Goal: Use online tool/utility: Utilize a website feature to perform a specific function

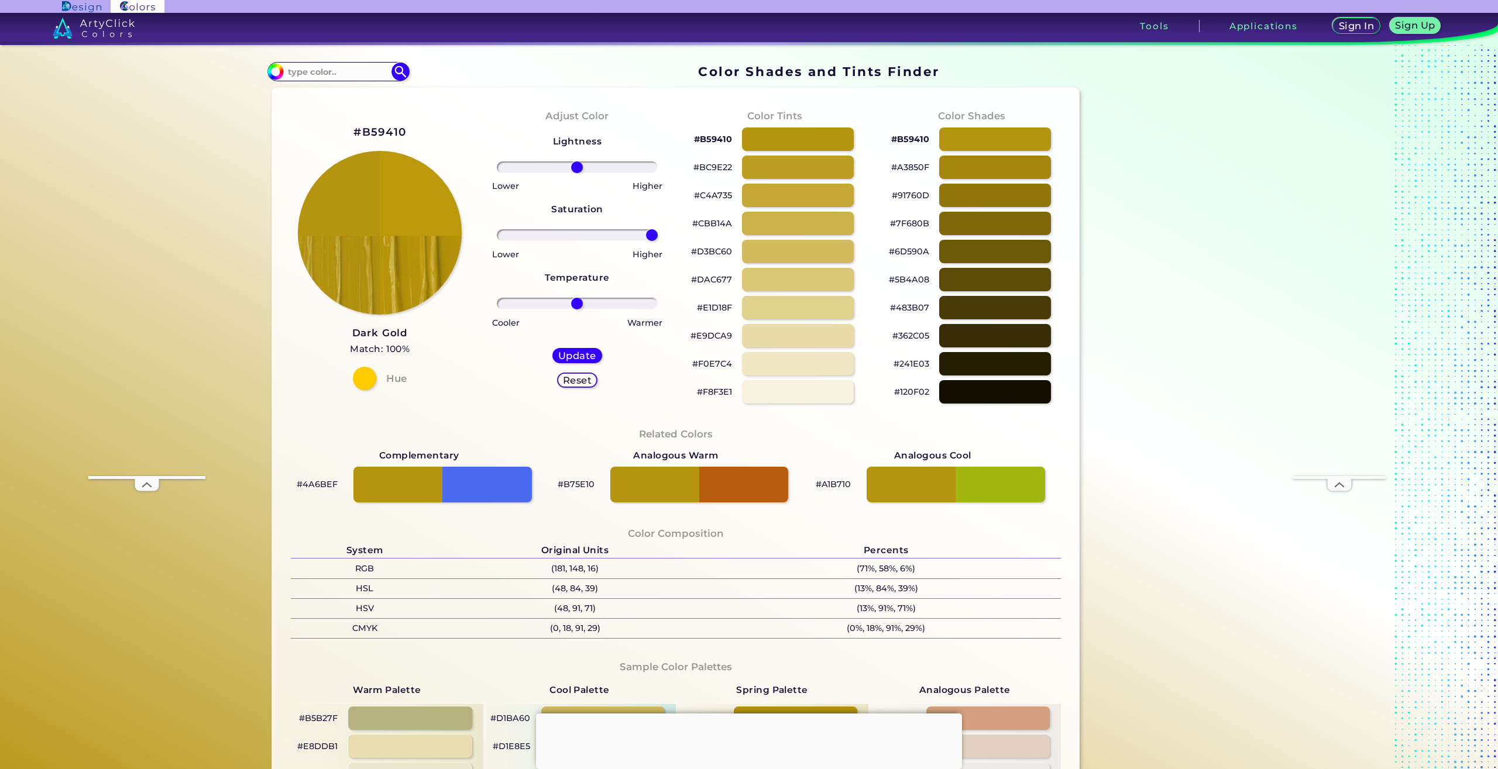
drag, startPoint x: 575, startPoint y: 235, endPoint x: 750, endPoint y: 241, distance: 175.1
type input "100"
click at [658, 241] on input "range" at bounding box center [577, 235] width 161 height 12
drag, startPoint x: 572, startPoint y: 305, endPoint x: 538, endPoint y: 304, distance: 34.5
type input "-46"
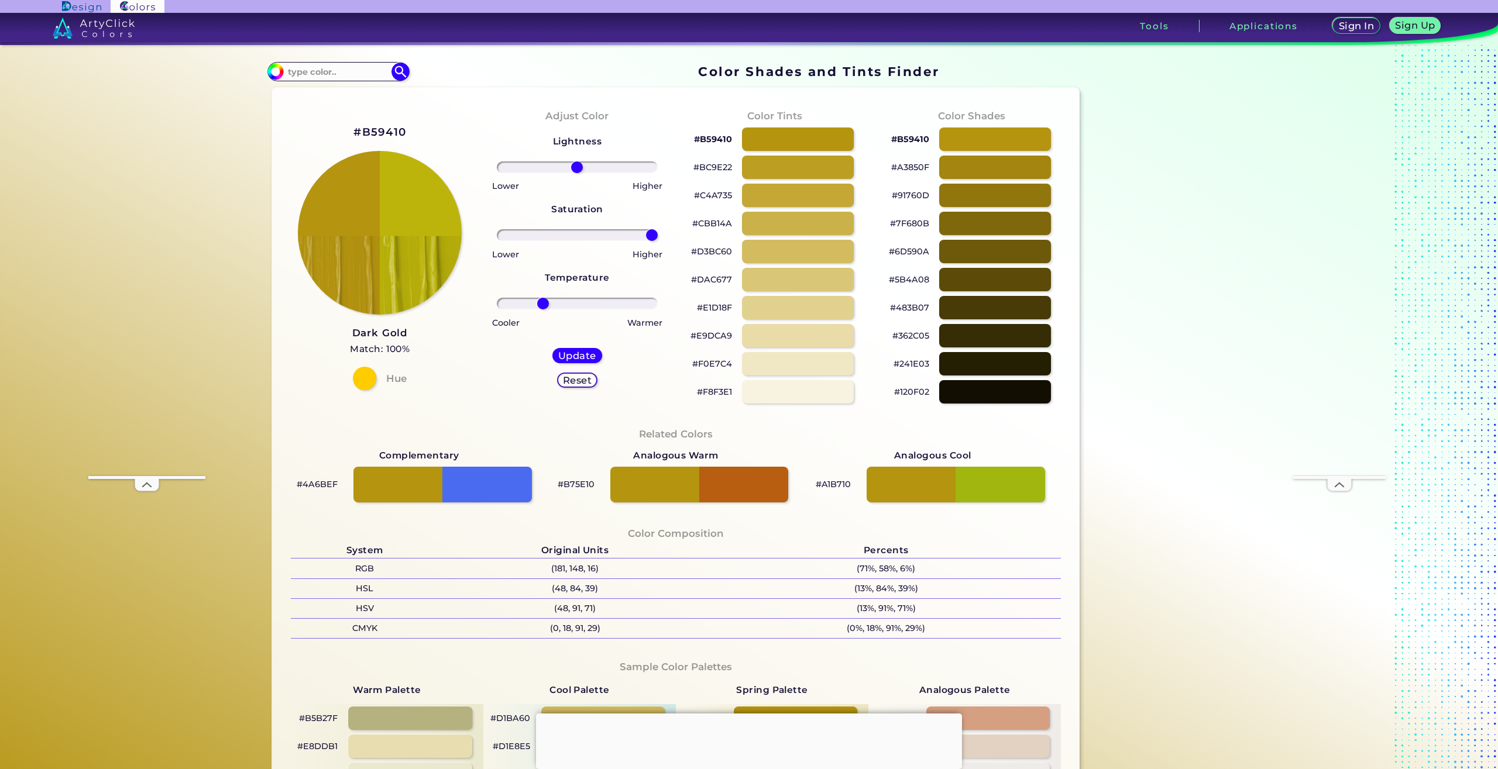
click at [538, 304] on input "range" at bounding box center [577, 304] width 161 height 12
drag, startPoint x: 573, startPoint y: 166, endPoint x: 599, endPoint y: 170, distance: 26.1
type input "36"
click at [599, 170] on input "range" at bounding box center [577, 168] width 161 height 12
drag, startPoint x: 647, startPoint y: 236, endPoint x: 495, endPoint y: 231, distance: 151.6
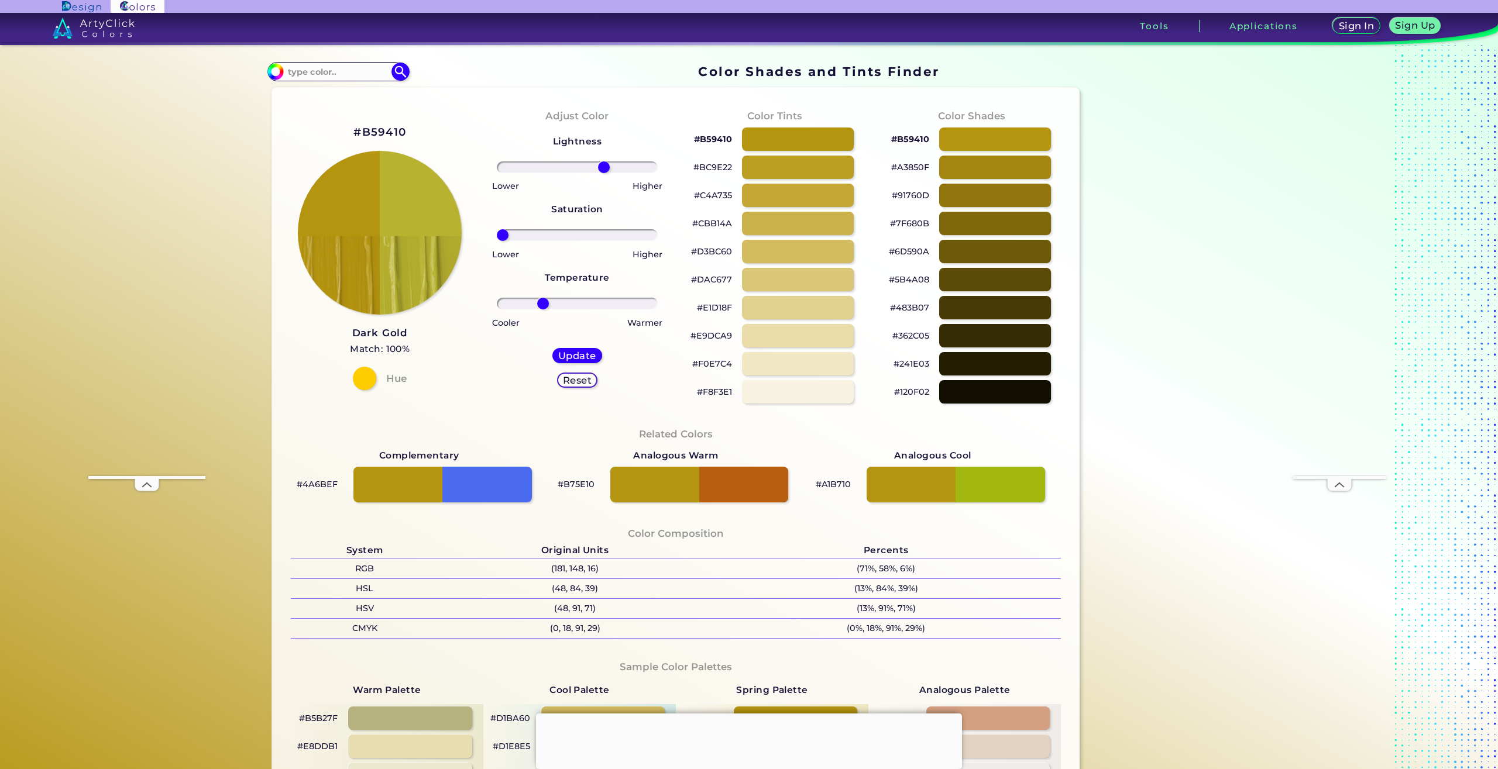
type input "-100"
click at [497, 231] on input "range" at bounding box center [577, 235] width 161 height 12
drag, startPoint x: 600, startPoint y: 170, endPoint x: 531, endPoint y: 178, distance: 70.2
type input "-62"
click at [526, 173] on input "range" at bounding box center [577, 168] width 161 height 12
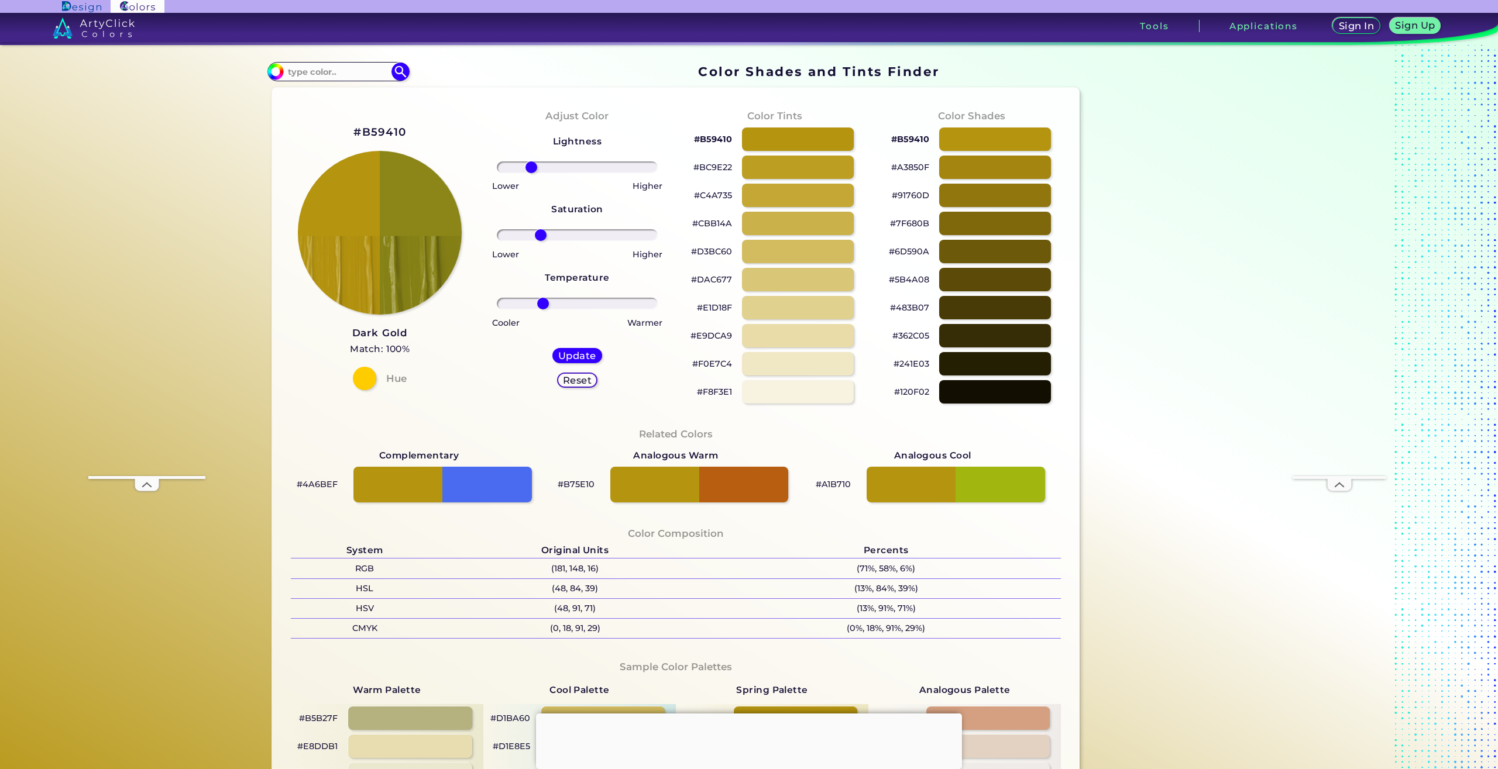
drag, startPoint x: 499, startPoint y: 234, endPoint x: 535, endPoint y: 238, distance: 36.4
type input "-49"
click at [535, 238] on input "range" at bounding box center [577, 235] width 161 height 12
drag, startPoint x: 537, startPoint y: 301, endPoint x: 476, endPoint y: 300, distance: 60.3
type input "-100"
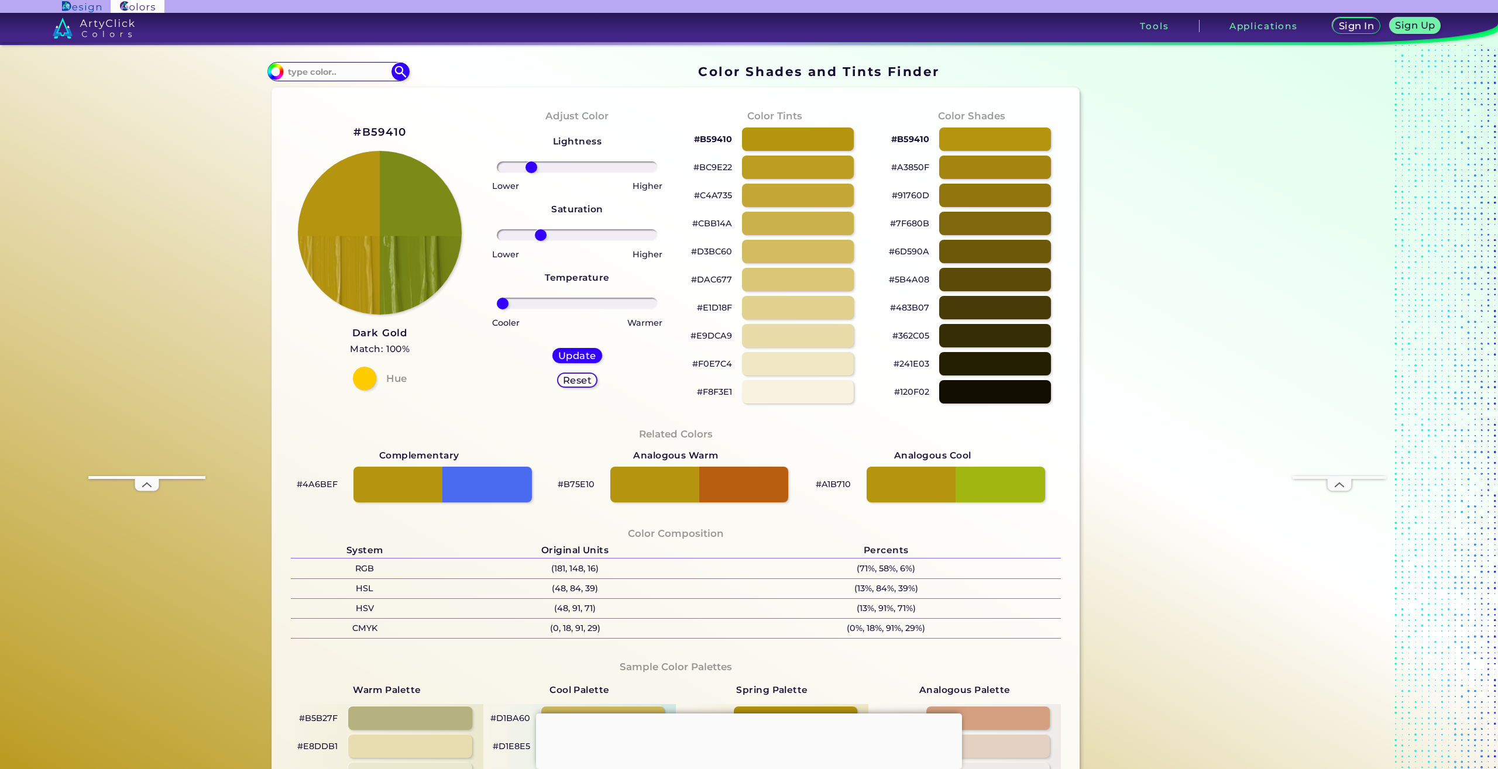
click at [497, 300] on input "range" at bounding box center [577, 304] width 161 height 12
drag, startPoint x: 535, startPoint y: 234, endPoint x: 482, endPoint y: 233, distance: 52.7
type input "-100"
click at [497, 235] on input "range" at bounding box center [577, 235] width 161 height 12
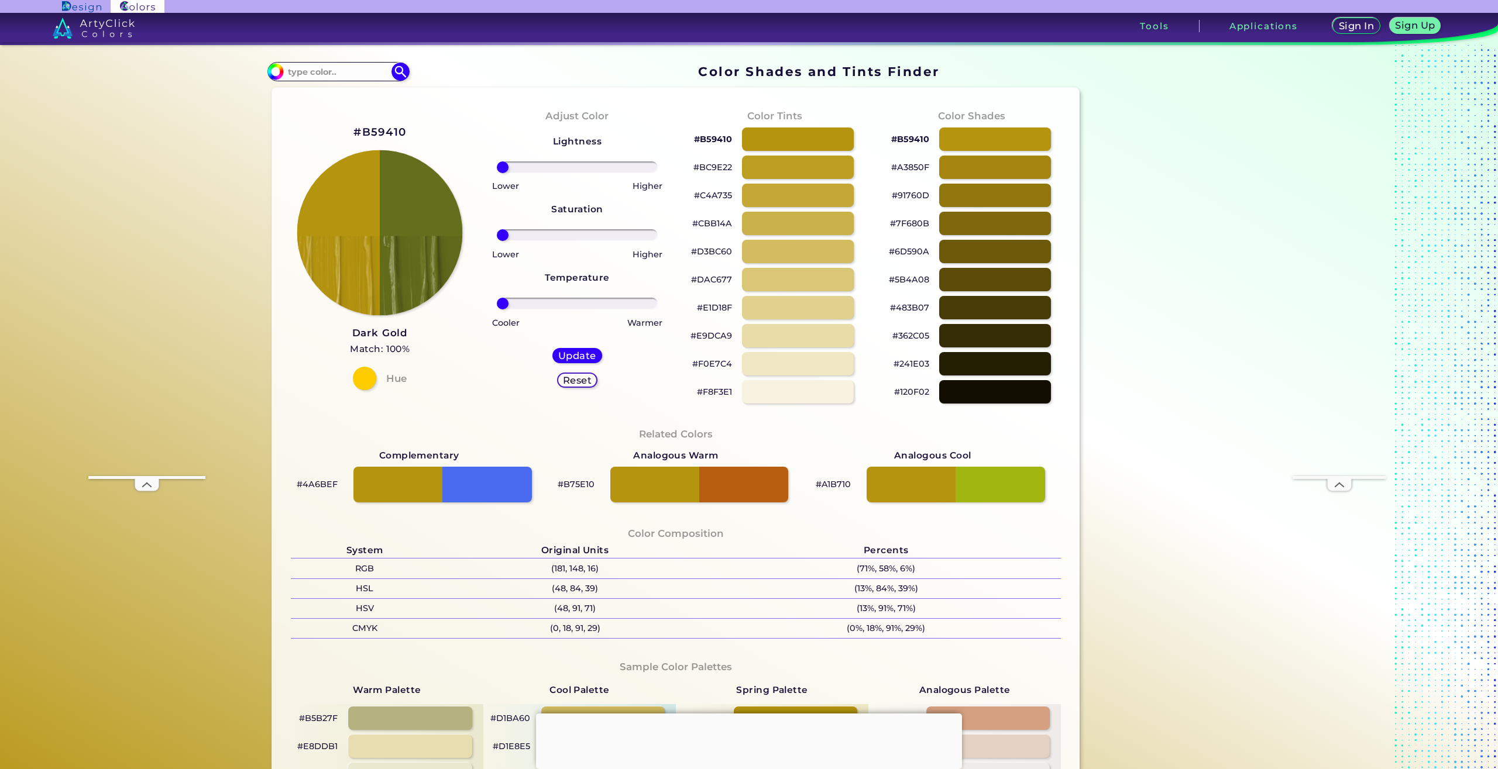
drag, startPoint x: 525, startPoint y: 166, endPoint x: 419, endPoint y: 167, distance: 106.5
type input "-100"
click at [497, 164] on input "range" at bounding box center [577, 168] width 161 height 12
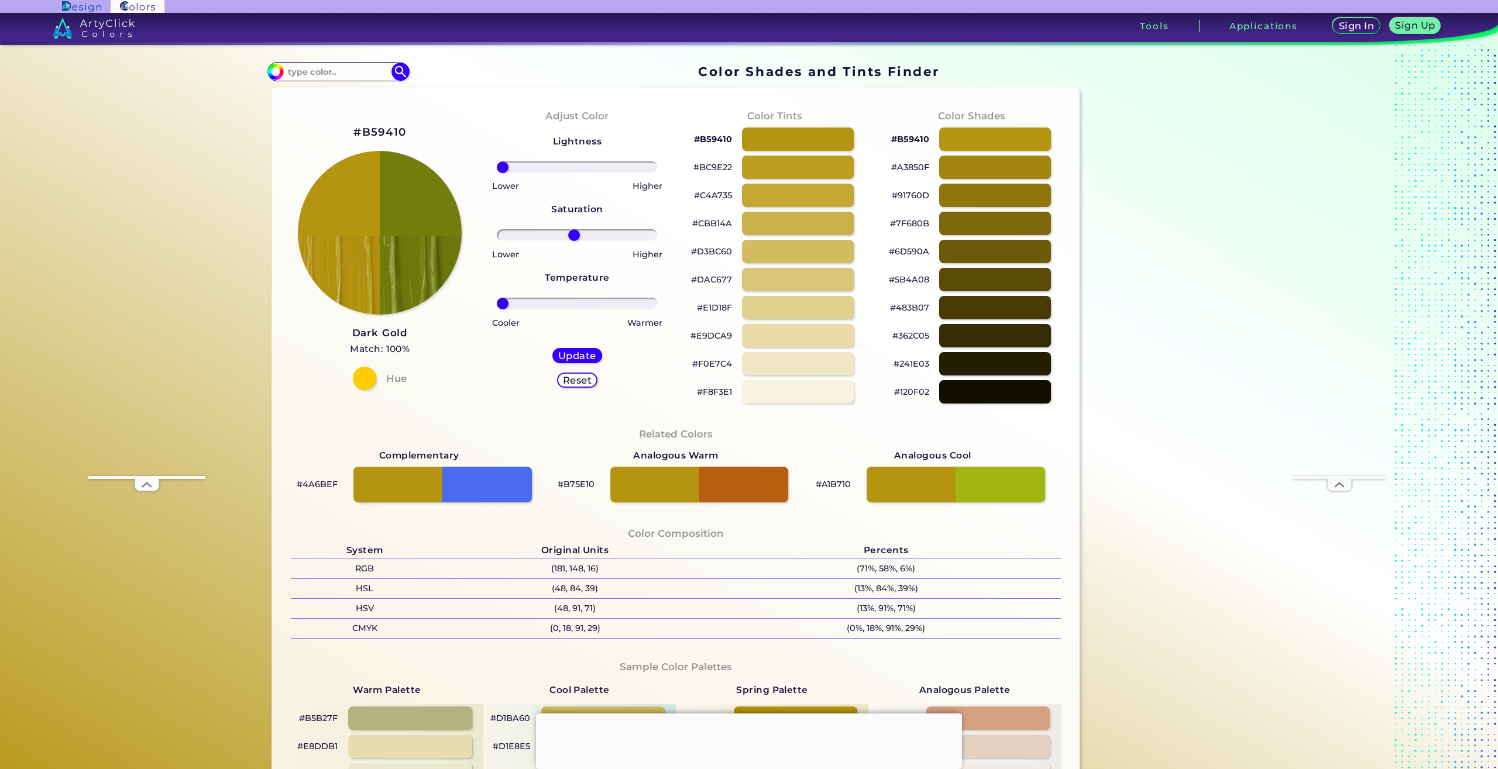
drag, startPoint x: 505, startPoint y: 235, endPoint x: 563, endPoint y: 237, distance: 58.6
type input "-4"
click at [569, 241] on input "range" at bounding box center [577, 235] width 161 height 12
drag, startPoint x: 496, startPoint y: 171, endPoint x: 573, endPoint y: 184, distance: 78.9
type input "2"
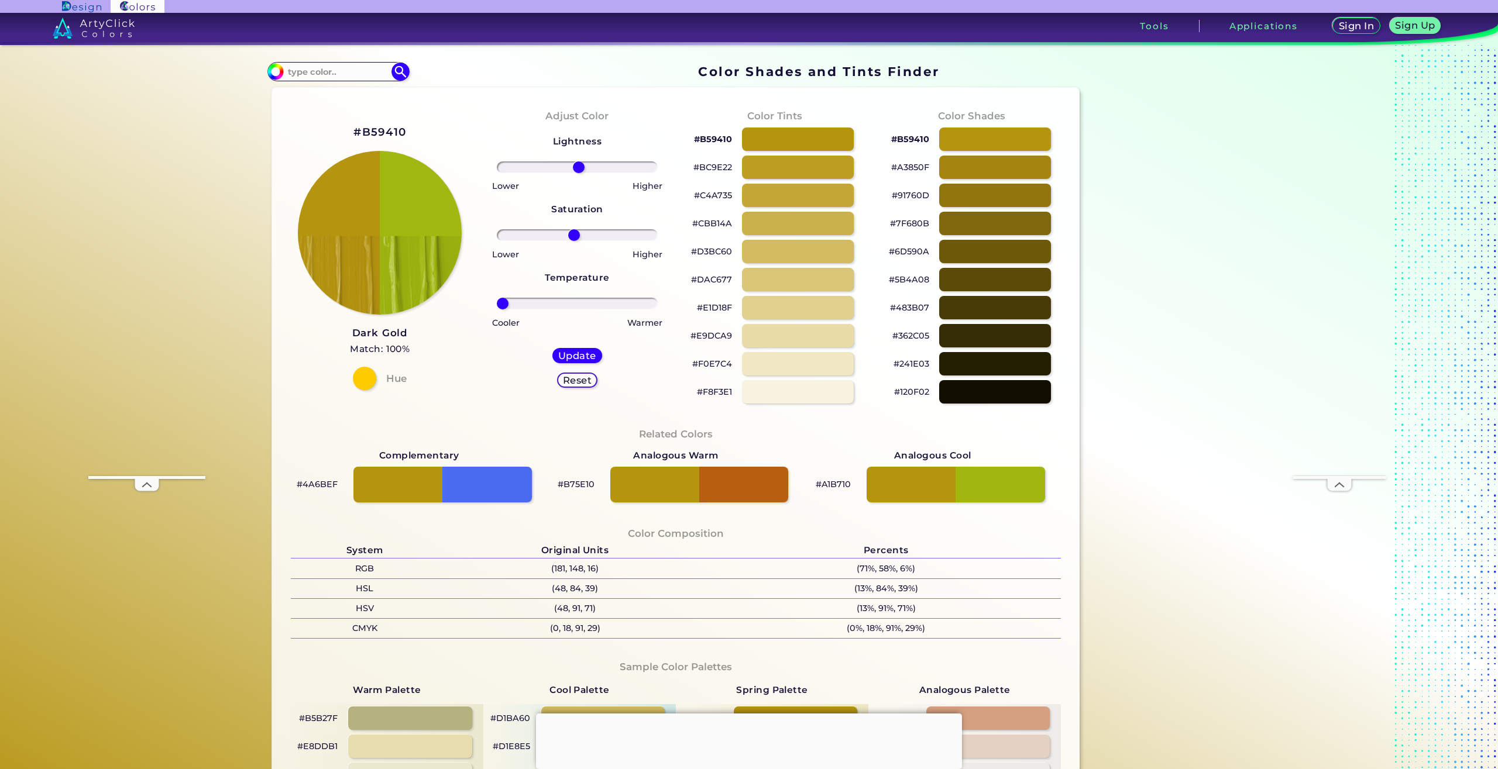
click at [573, 173] on input "range" at bounding box center [577, 168] width 161 height 12
drag, startPoint x: 500, startPoint y: 304, endPoint x: 593, endPoint y: 300, distance: 93.7
type input "28"
click at [593, 300] on input "range" at bounding box center [577, 304] width 161 height 12
drag, startPoint x: 576, startPoint y: 238, endPoint x: 617, endPoint y: 241, distance: 41.1
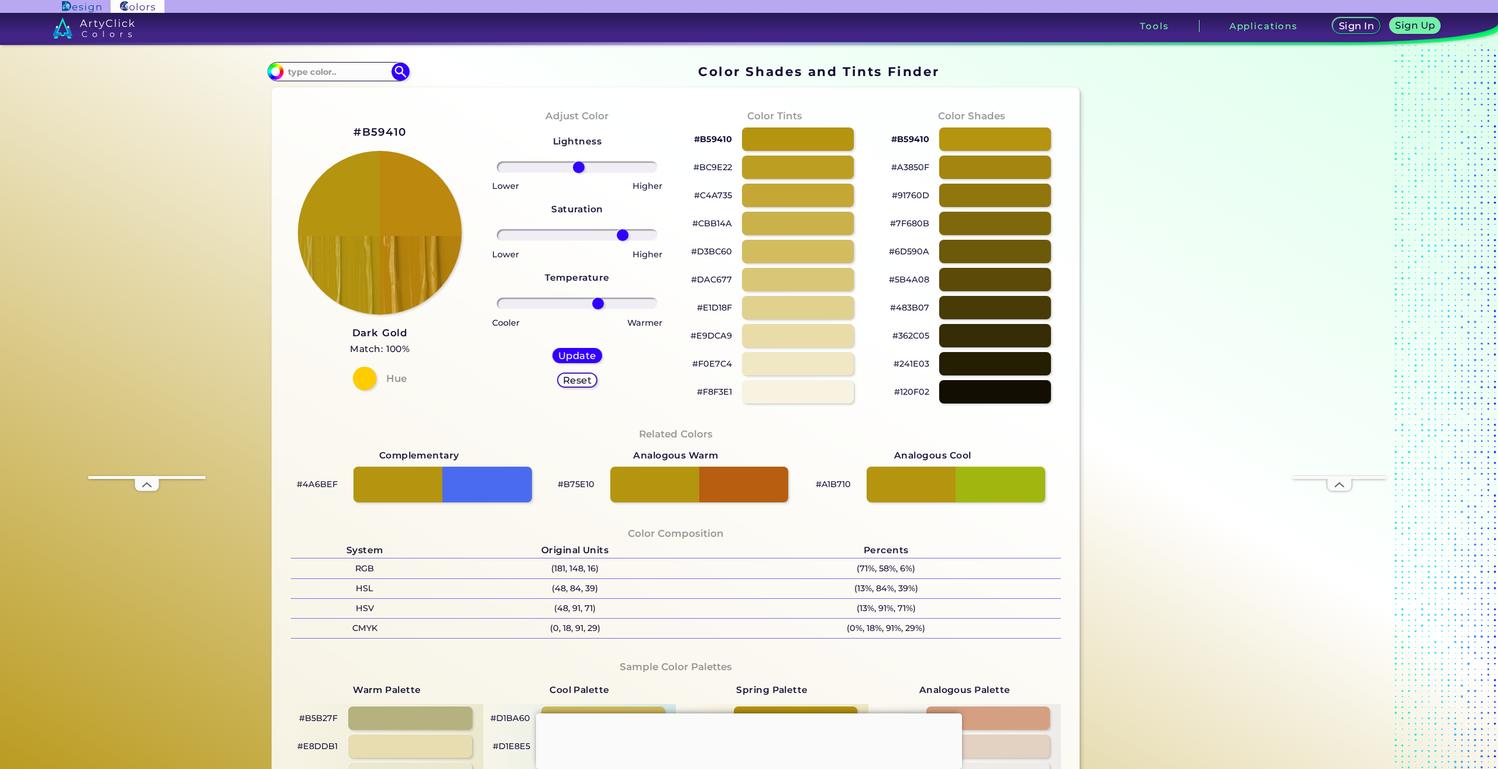
type input "61"
click at [617, 241] on input "range" at bounding box center [577, 235] width 161 height 12
drag, startPoint x: 572, startPoint y: 164, endPoint x: 614, endPoint y: 169, distance: 42.4
click at [614, 169] on input "range" at bounding box center [577, 168] width 161 height 12
drag, startPoint x: 614, startPoint y: 169, endPoint x: 542, endPoint y: 175, distance: 72.2
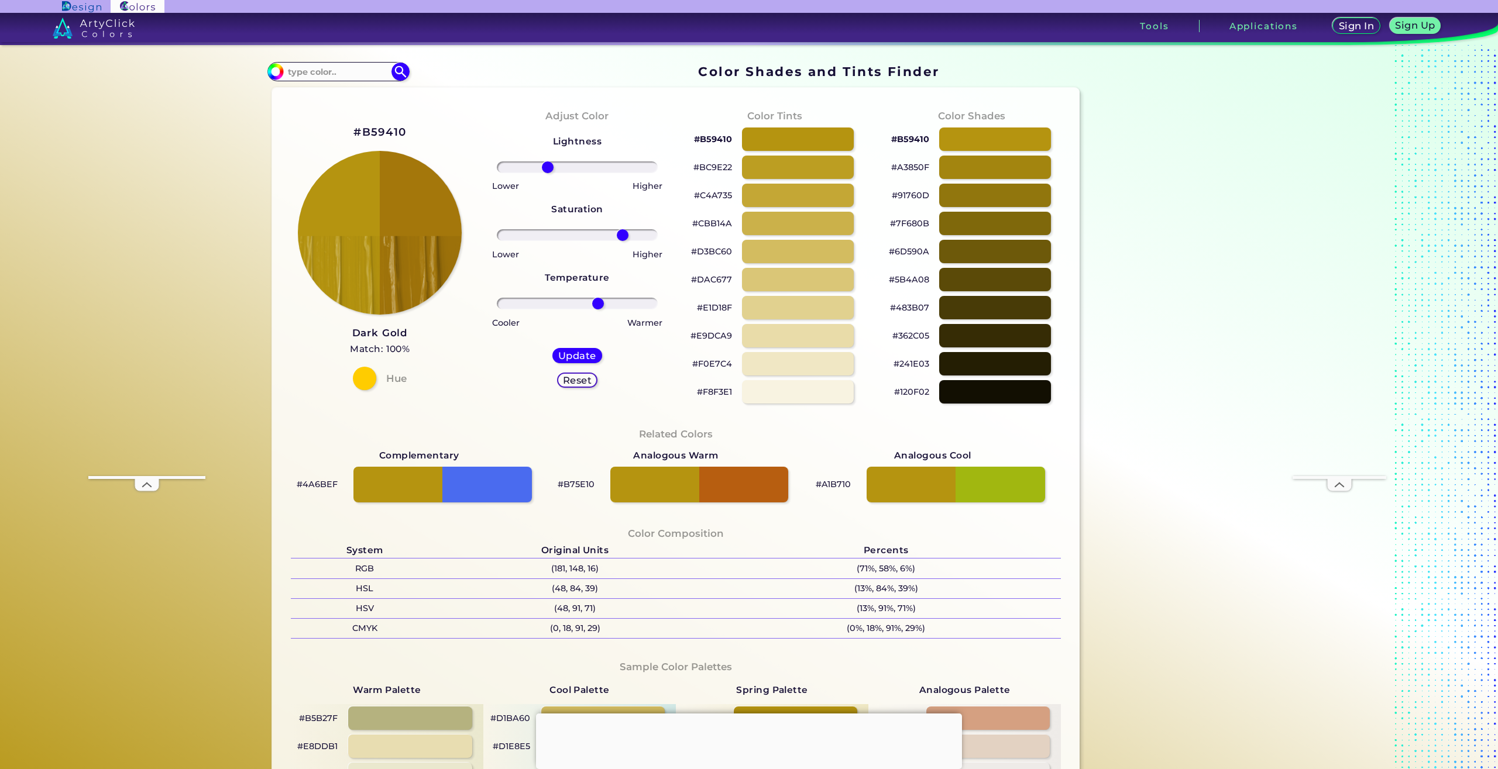
type input "-40"
click at [542, 173] on input "range" at bounding box center [577, 168] width 161 height 12
drag, startPoint x: 620, startPoint y: 234, endPoint x: 549, endPoint y: 250, distance: 72.5
type input "-52"
click at [534, 237] on input "range" at bounding box center [577, 235] width 161 height 12
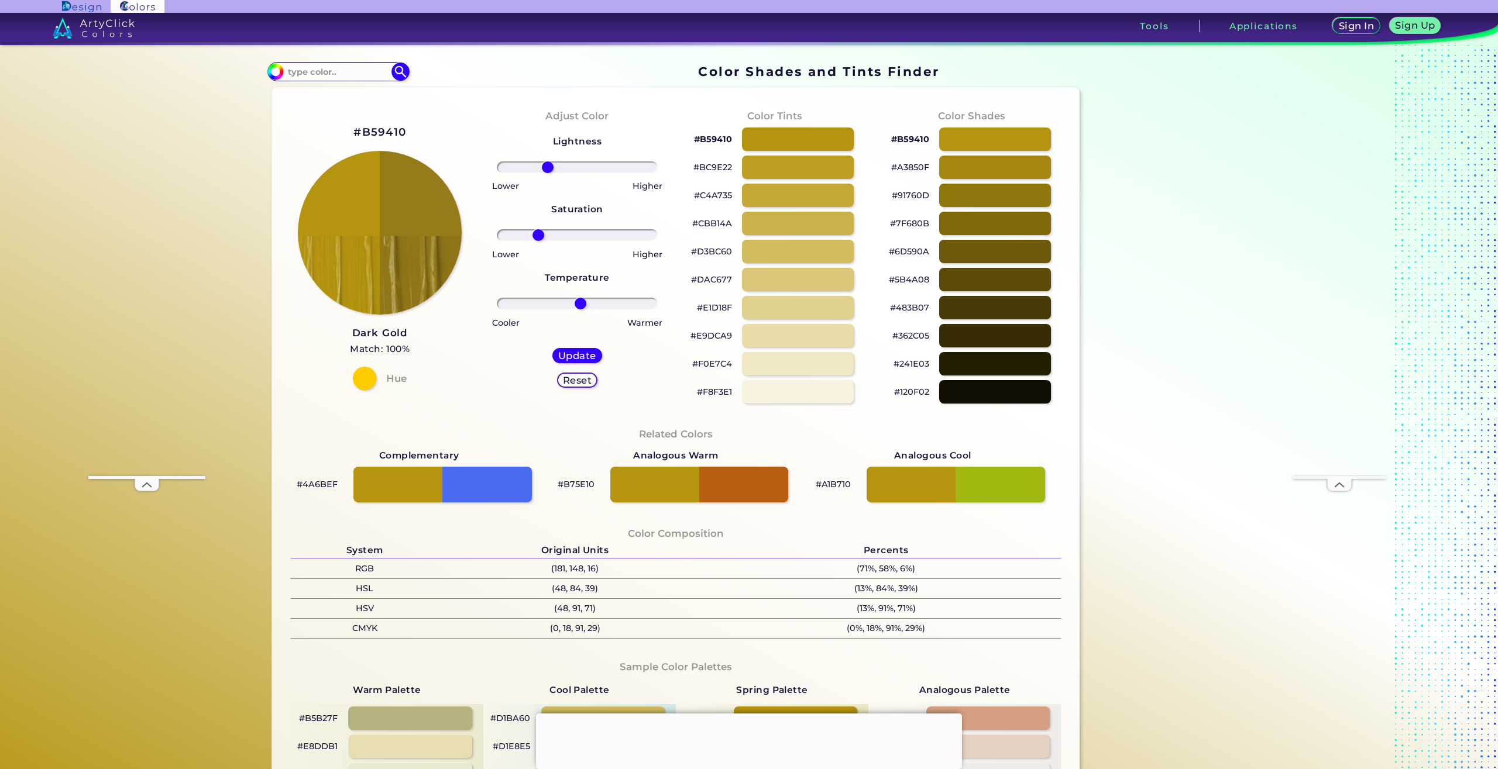
drag, startPoint x: 590, startPoint y: 304, endPoint x: 573, endPoint y: 300, distance: 18.2
type input "4"
click at [575, 303] on input "range" at bounding box center [577, 304] width 161 height 12
drag, startPoint x: 532, startPoint y: 238, endPoint x: 487, endPoint y: 234, distance: 44.6
type input "-100"
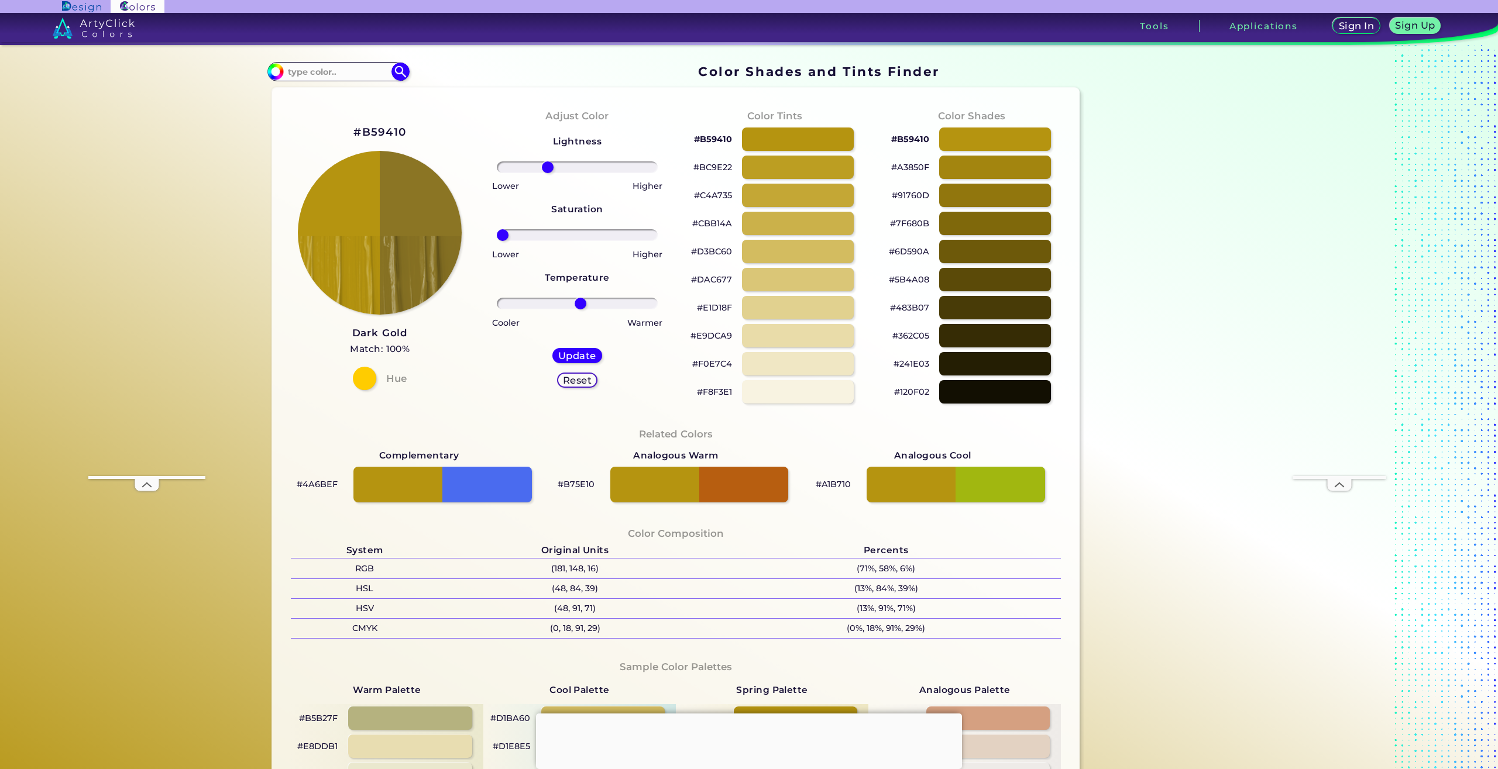
click at [497, 234] on input "range" at bounding box center [577, 235] width 161 height 12
drag, startPoint x: 545, startPoint y: 170, endPoint x: 560, endPoint y: 169, distance: 15.2
type input "-16"
click at [560, 169] on input "range" at bounding box center [577, 168] width 161 height 12
click at [570, 355] on h5 "Update" at bounding box center [577, 356] width 35 height 9
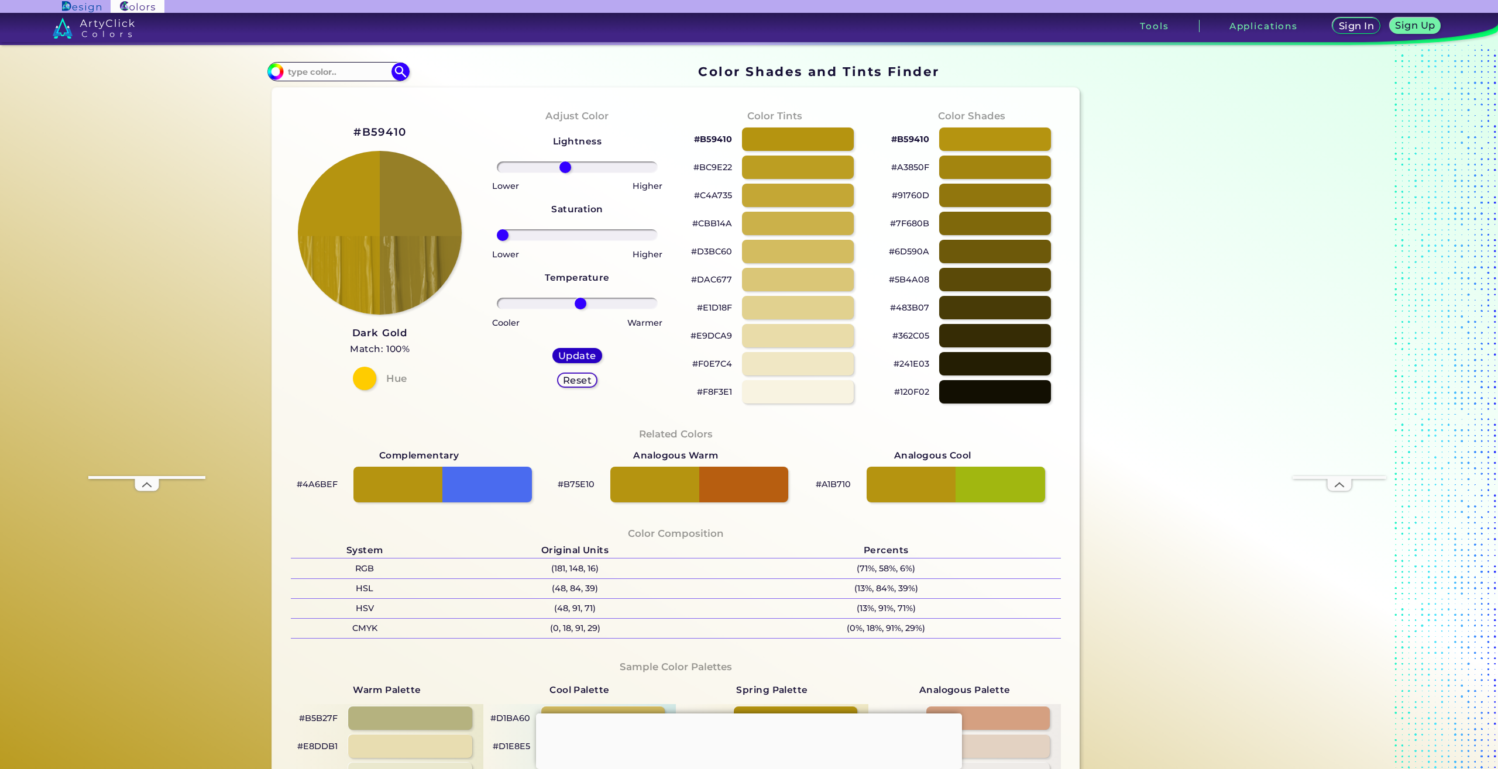
type input "#967f27"
type input "0"
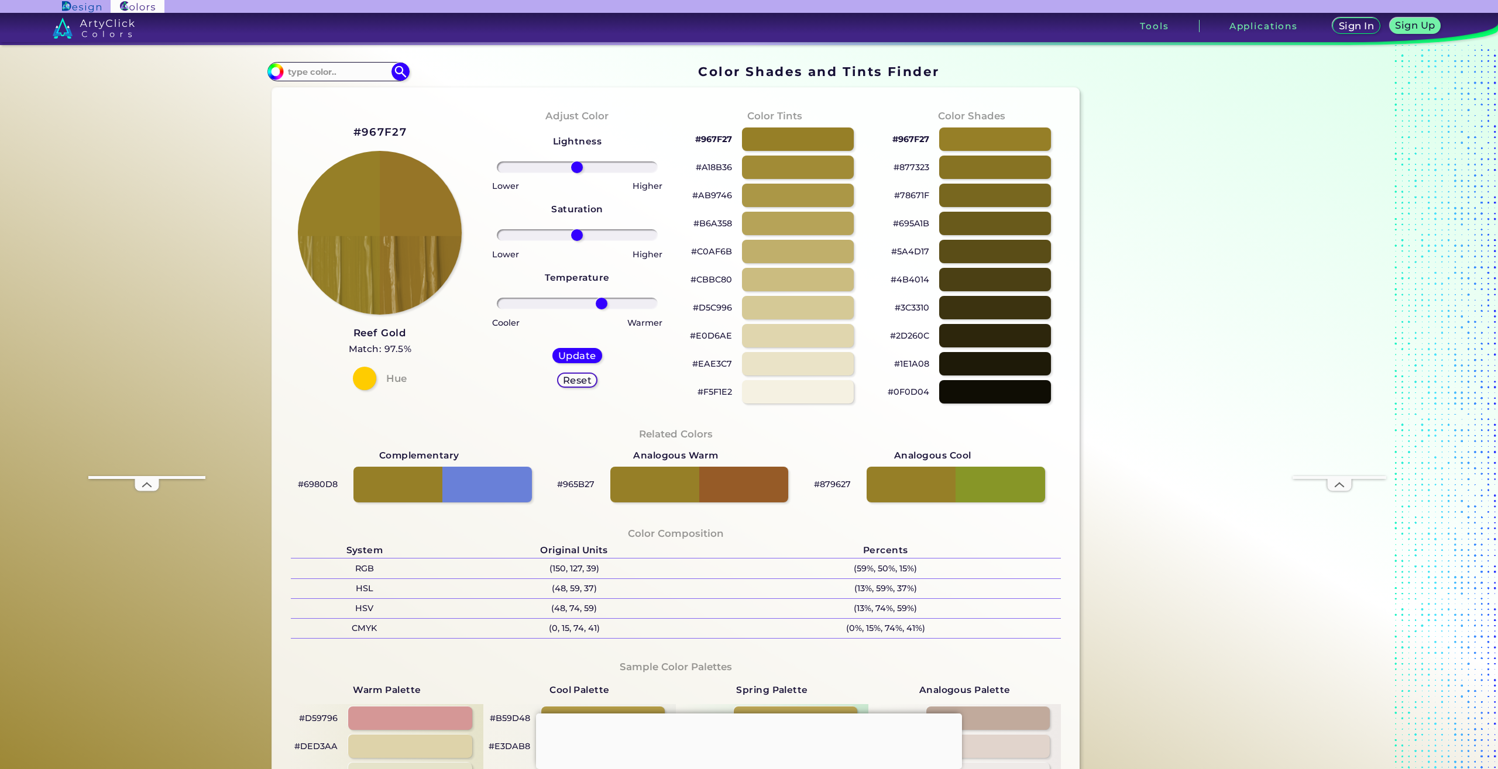
drag, startPoint x: 572, startPoint y: 301, endPoint x: 598, endPoint y: 312, distance: 27.8
type input "33"
click at [597, 310] on input "range" at bounding box center [577, 304] width 161 height 12
drag, startPoint x: 574, startPoint y: 232, endPoint x: 529, endPoint y: 231, distance: 45.1
type input "-58"
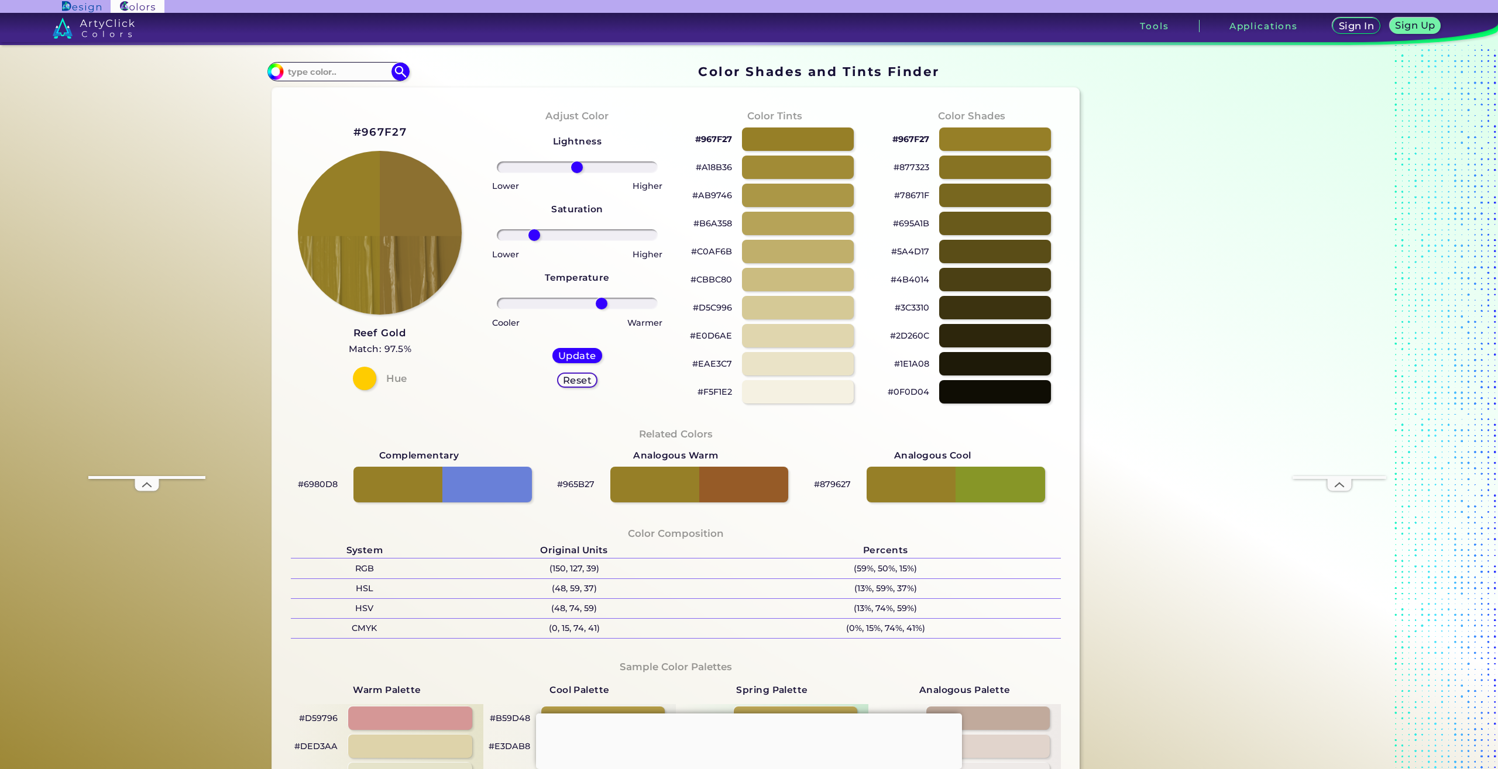
click at [529, 231] on input "range" at bounding box center [577, 235] width 161 height 12
click at [568, 355] on h5 "Update" at bounding box center [577, 356] width 35 height 9
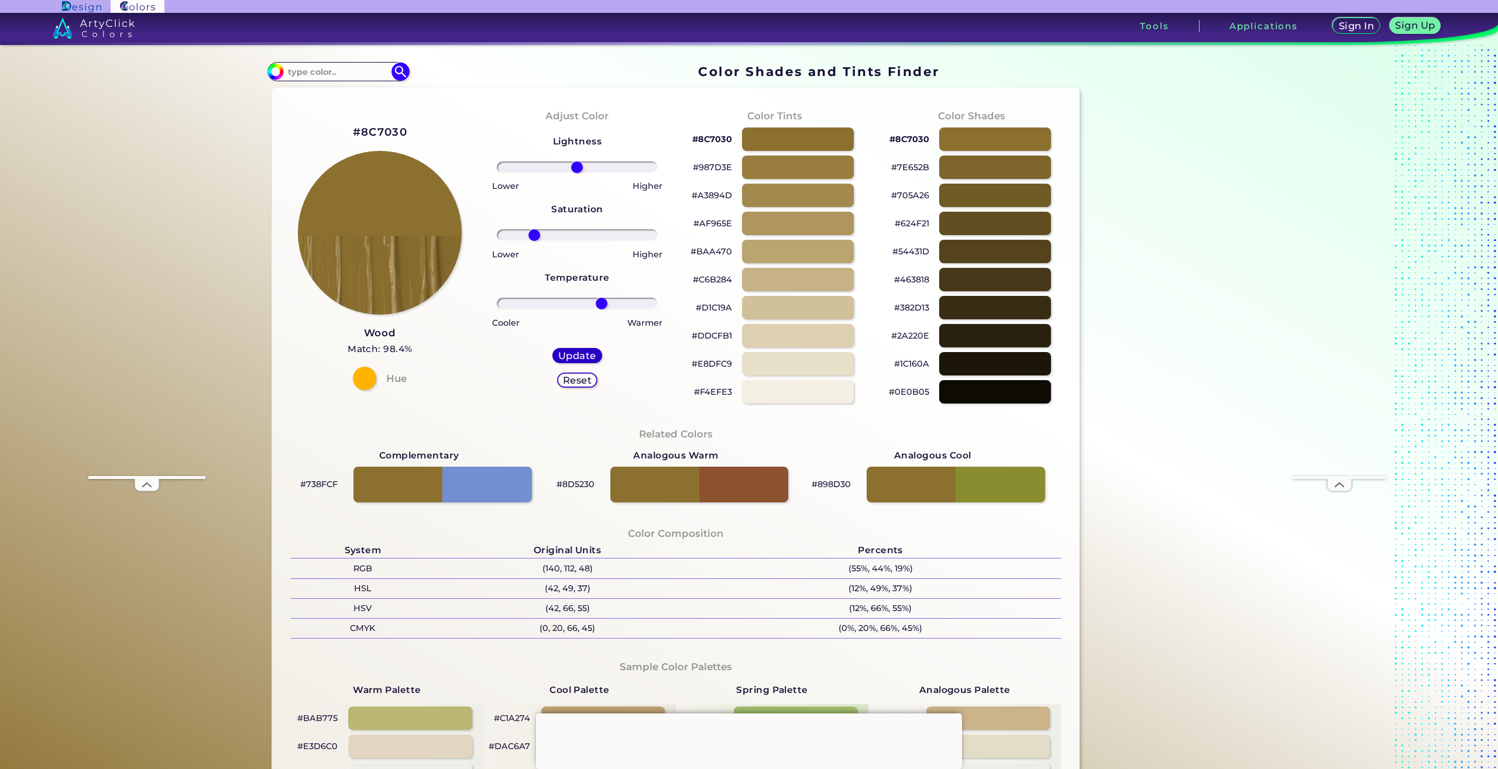
type input "#8c7030"
type input "0"
drag, startPoint x: 574, startPoint y: 235, endPoint x: 524, endPoint y: 236, distance: 50.3
type input "-67"
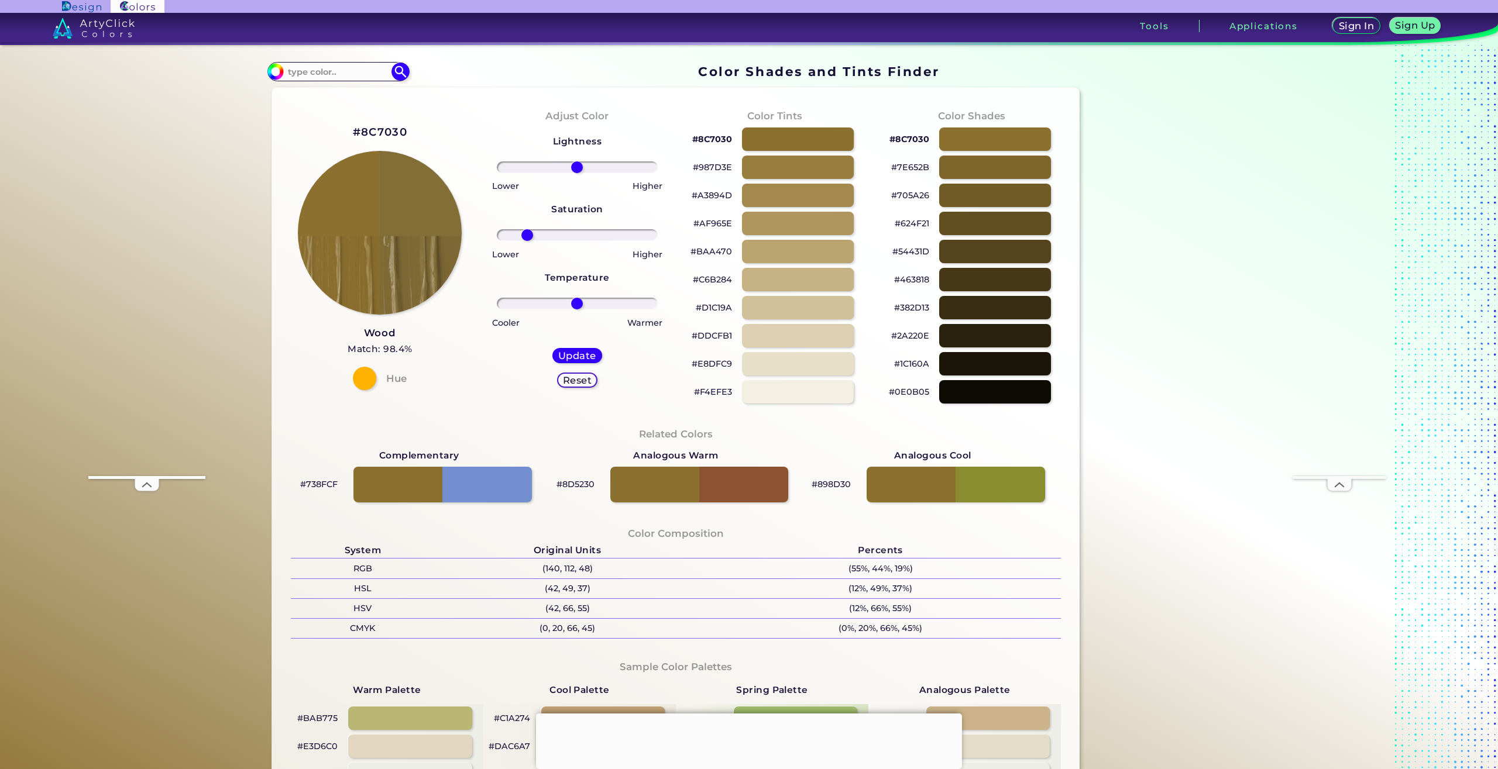
click at [523, 236] on input "range" at bounding box center [577, 235] width 161 height 12
click at [560, 357] on h5 "Update" at bounding box center [577, 356] width 35 height 9
type input "#836d39"
type input "0"
